Goal: Transaction & Acquisition: Book appointment/travel/reservation

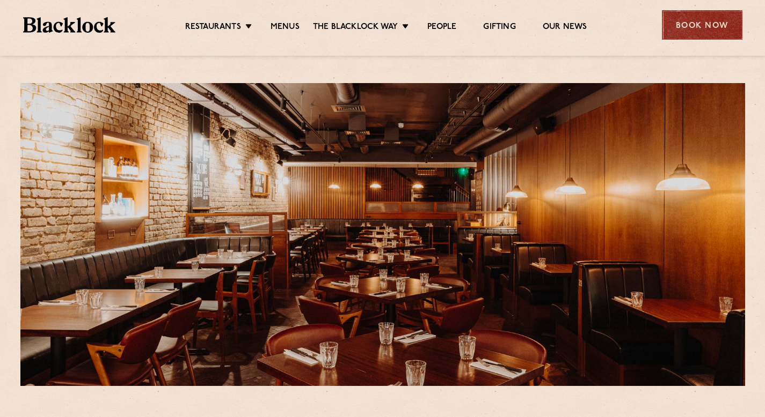
click at [702, 21] on div "Book Now" at bounding box center [701, 25] width 80 height 30
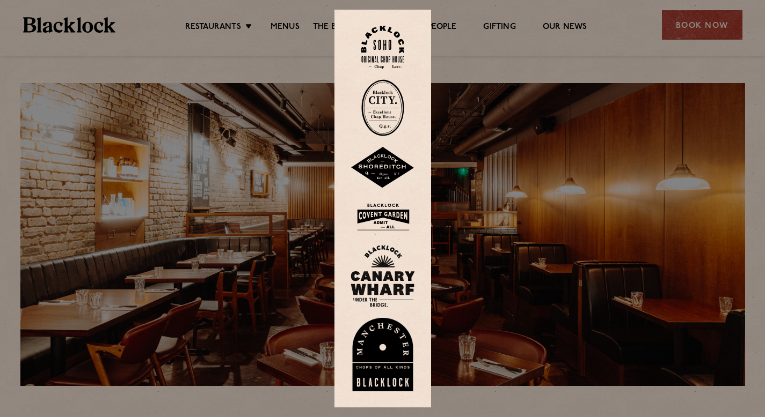
click at [392, 216] on img at bounding box center [382, 217] width 64 height 35
